Goal: Task Accomplishment & Management: Use online tool/utility

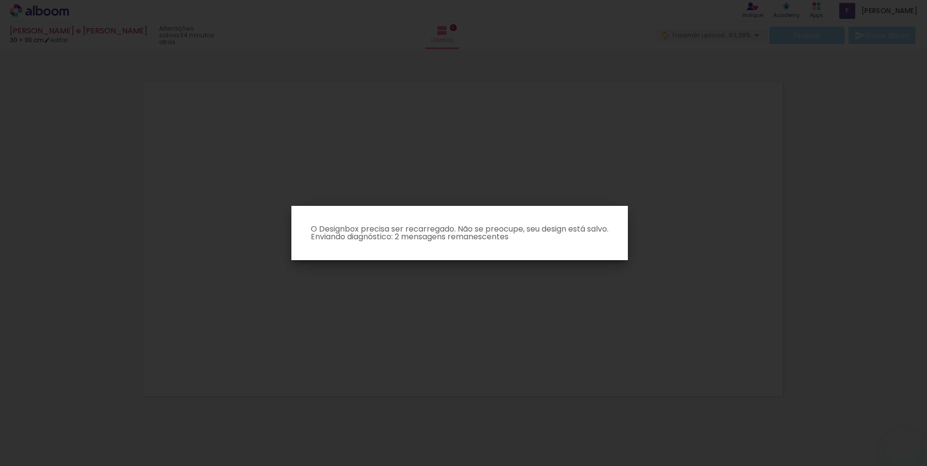
click at [525, 285] on iron-overlay-backdrop at bounding box center [463, 233] width 927 height 466
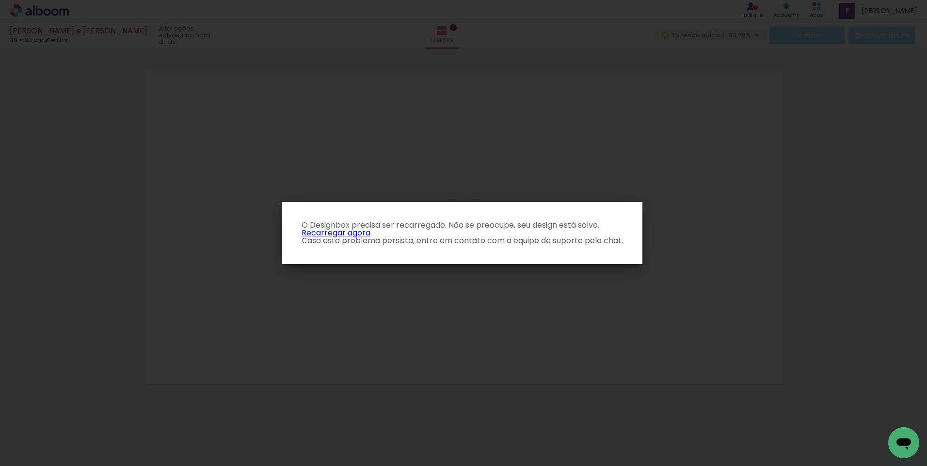
click at [350, 235] on link "Recarregar agora" at bounding box center [335, 232] width 69 height 11
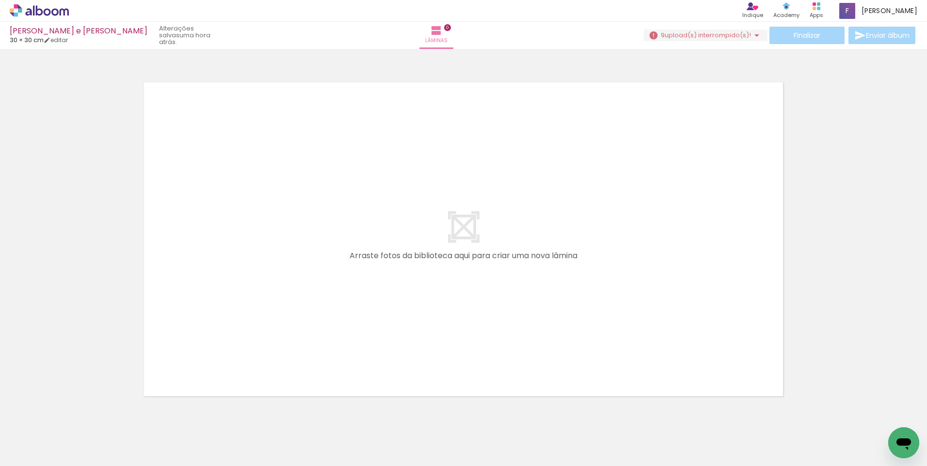
click at [725, 32] on span "upload(s) interrompido(s)!" at bounding box center [707, 35] width 86 height 9
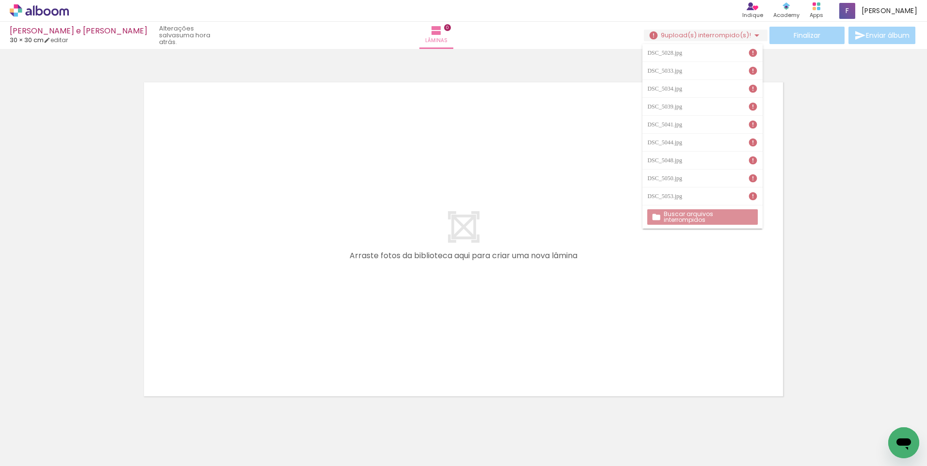
click at [0, 0] on slot "Buscar arquivos interrompidos" at bounding box center [0, 0] width 0 height 0
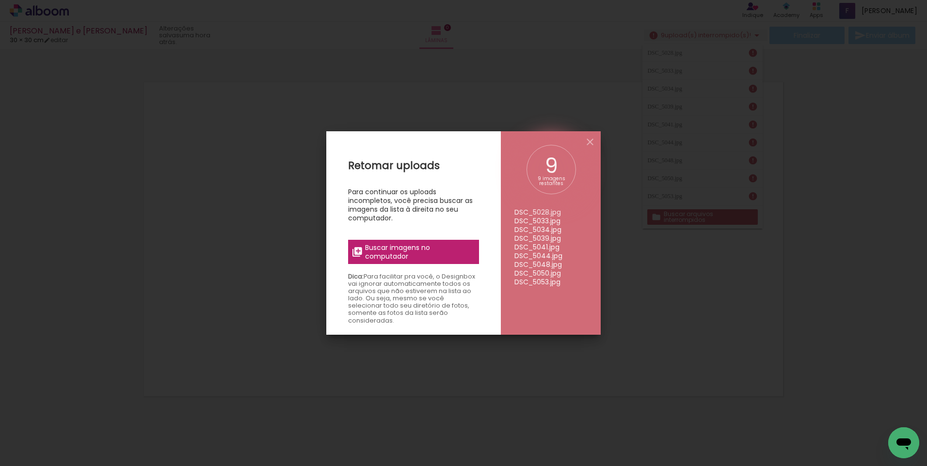
click at [368, 243] on span "Buscar imagens no computador" at bounding box center [419, 251] width 108 height 17
click at [0, 0] on input "file" at bounding box center [0, 0] width 0 height 0
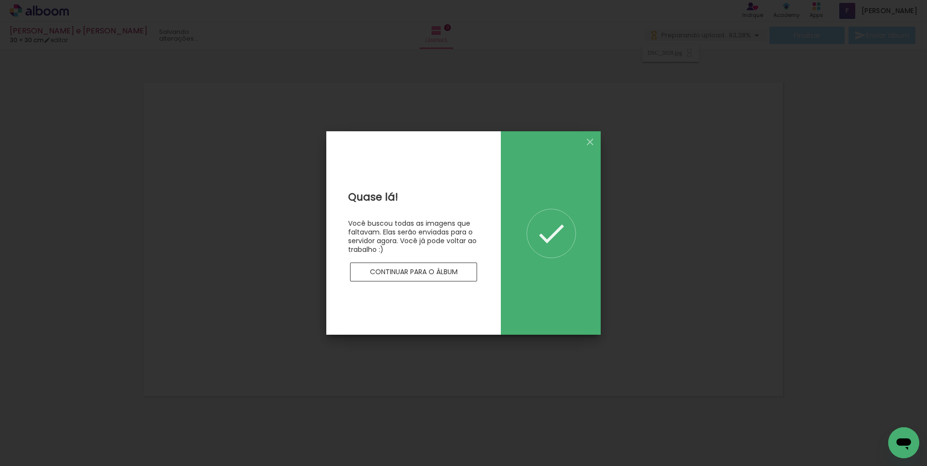
click at [0, 0] on slot "Continuar para o álbum" at bounding box center [0, 0] width 0 height 0
